Goal: Information Seeking & Learning: Learn about a topic

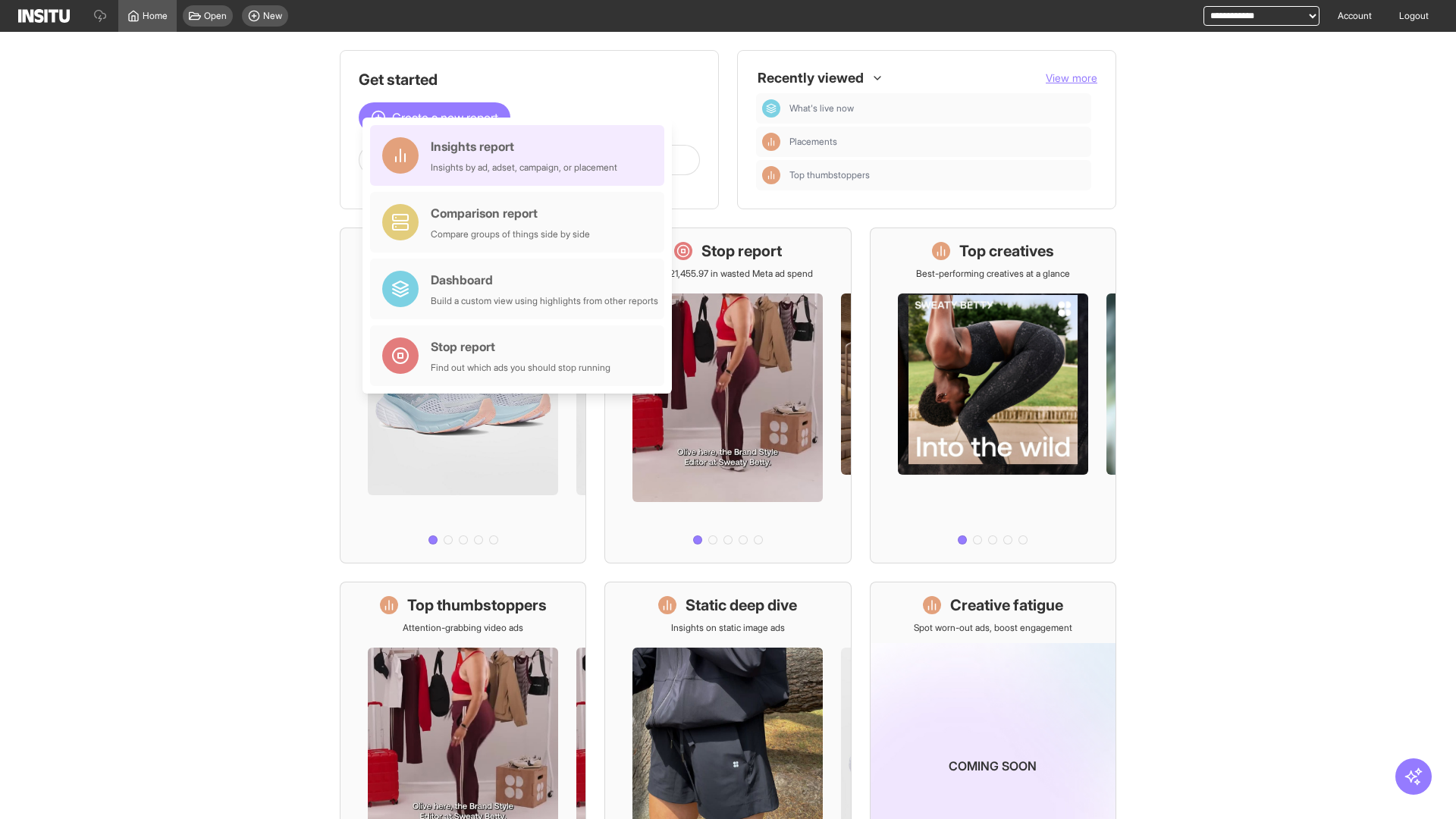
click at [521, 155] on div "Insights report Insights by ad, adset, campaign, or placement" at bounding box center [524, 155] width 187 height 36
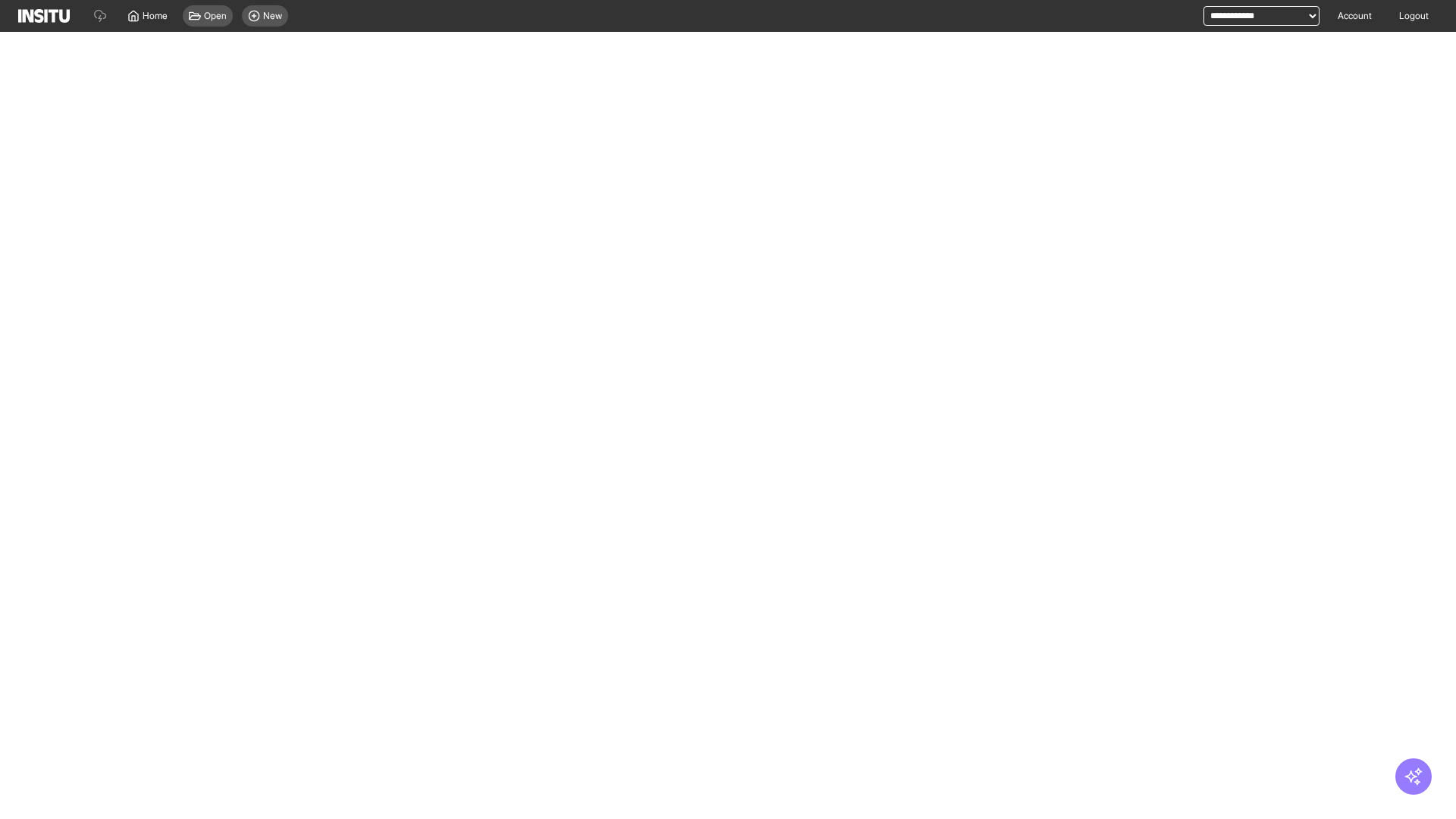
select select "**"
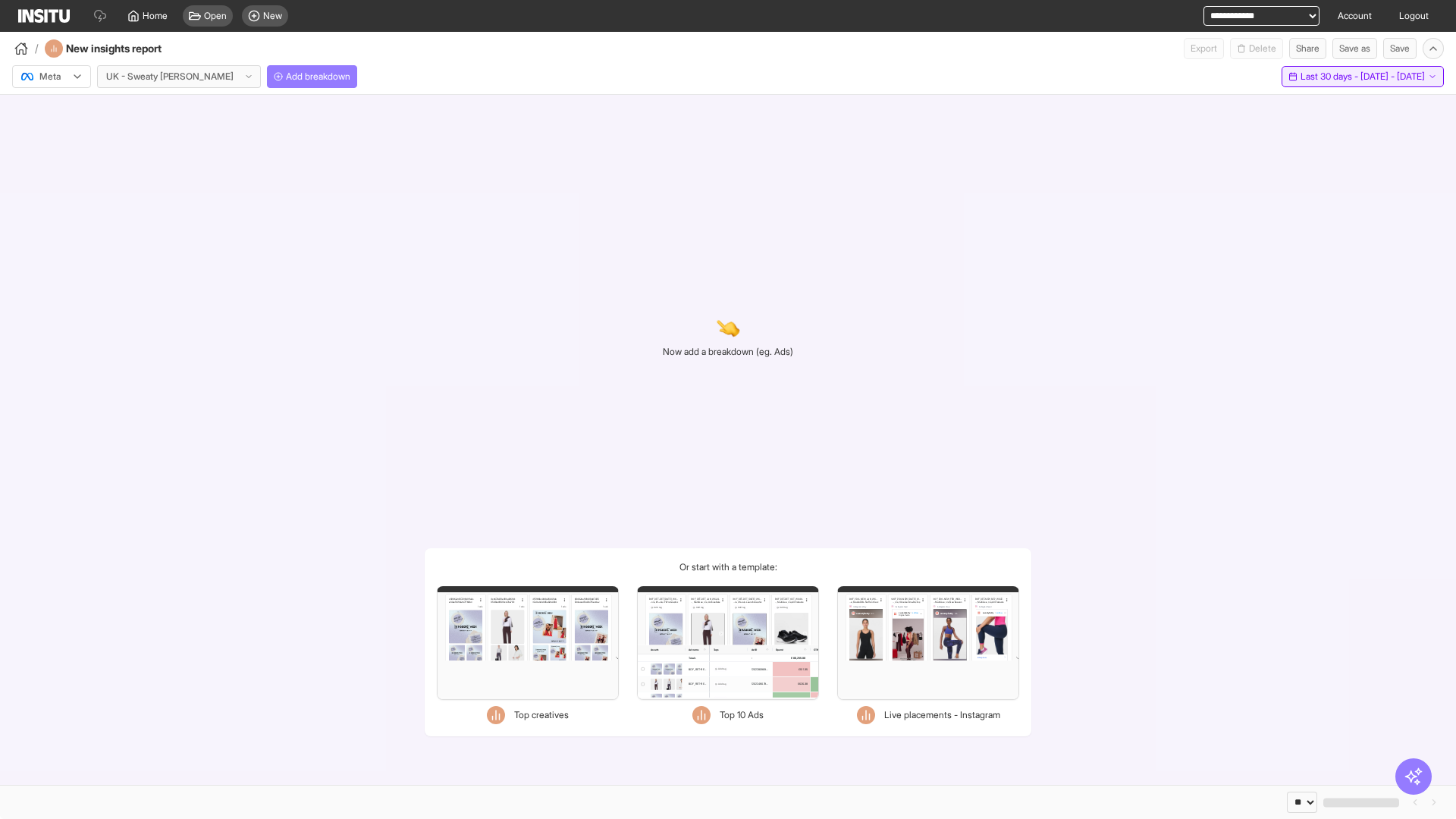
click at [1332, 77] on span "Last 30 days - [DATE] - [DATE]" at bounding box center [1363, 76] width 124 height 12
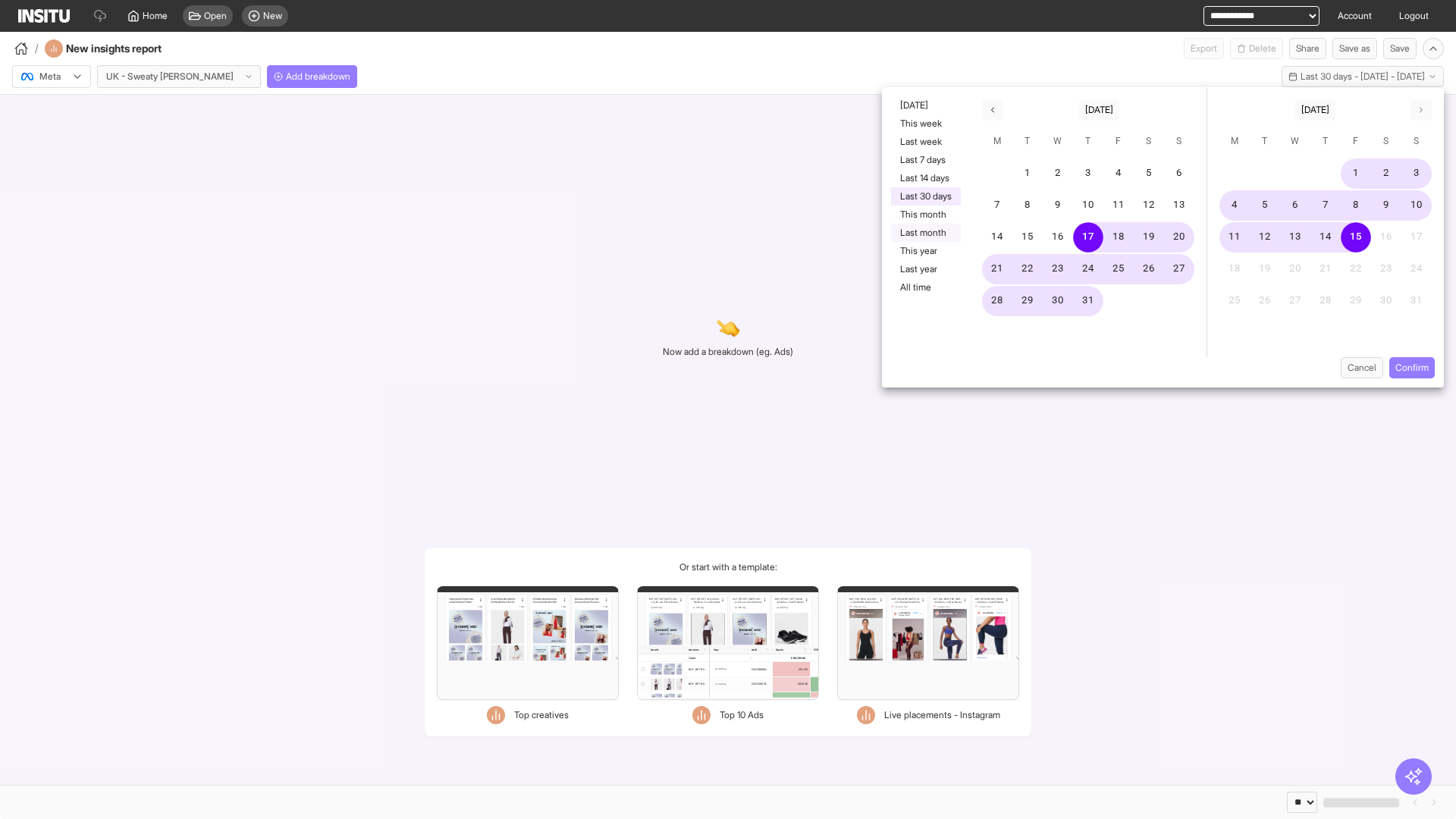
click at [925, 233] on button "Last month" at bounding box center [926, 233] width 70 height 18
